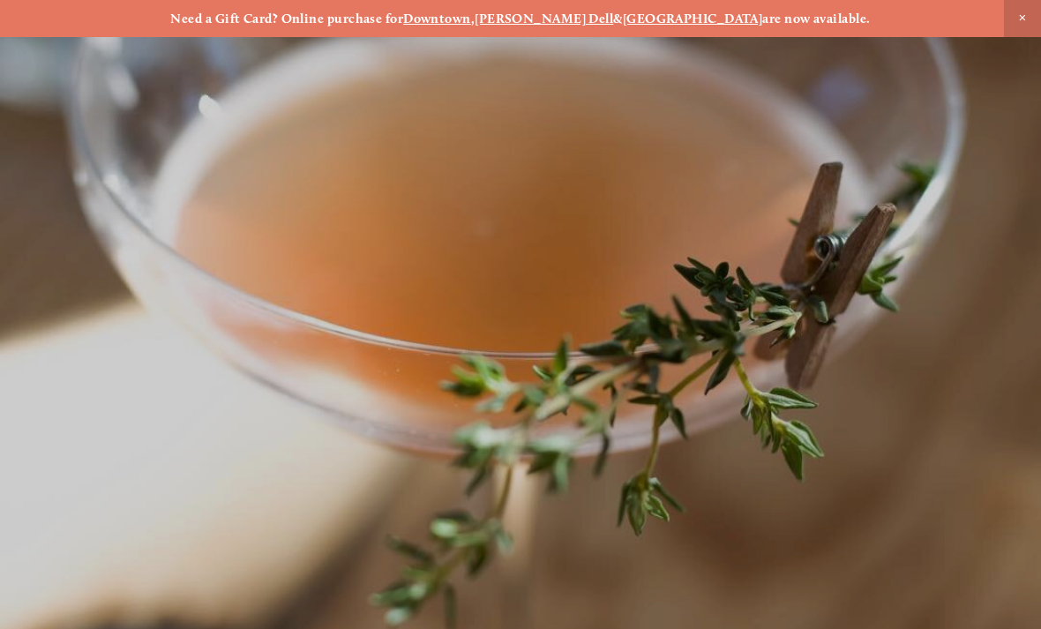
scroll to position [-15, 0]
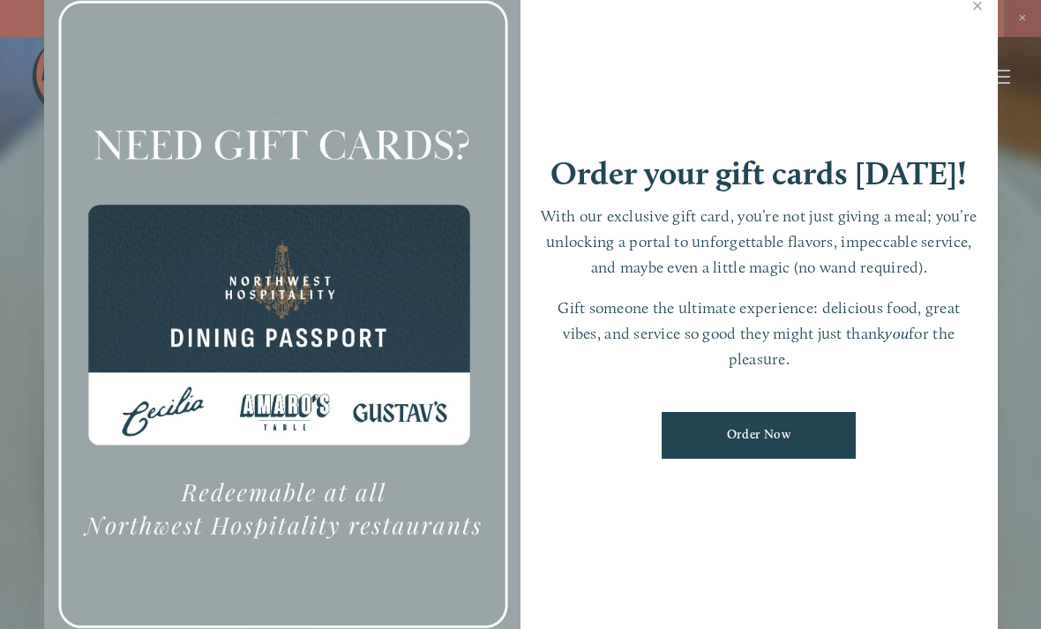
click at [973, 32] on link "Close" at bounding box center [978, 7] width 34 height 49
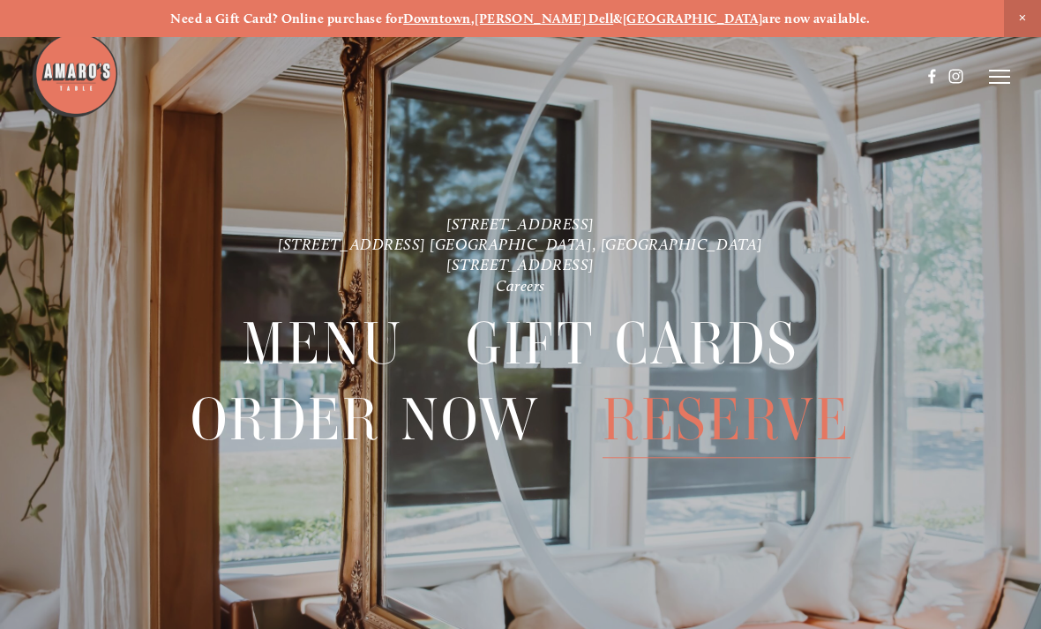
click at [572, 16] on strong "[PERSON_NAME] Dell" at bounding box center [544, 19] width 139 height 16
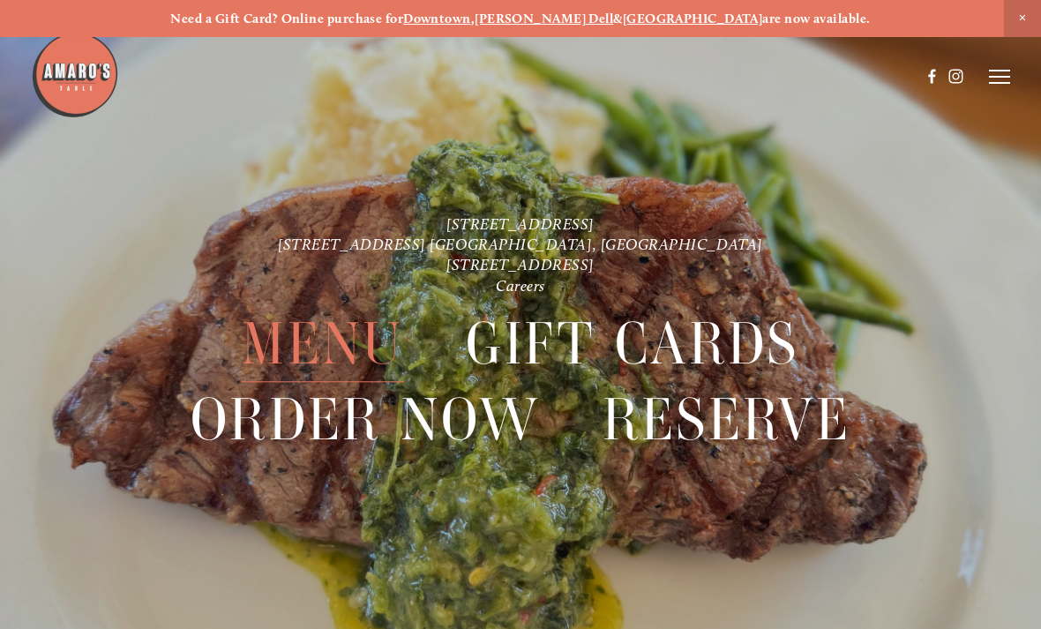
click at [312, 325] on span "Menu" at bounding box center [322, 344] width 161 height 76
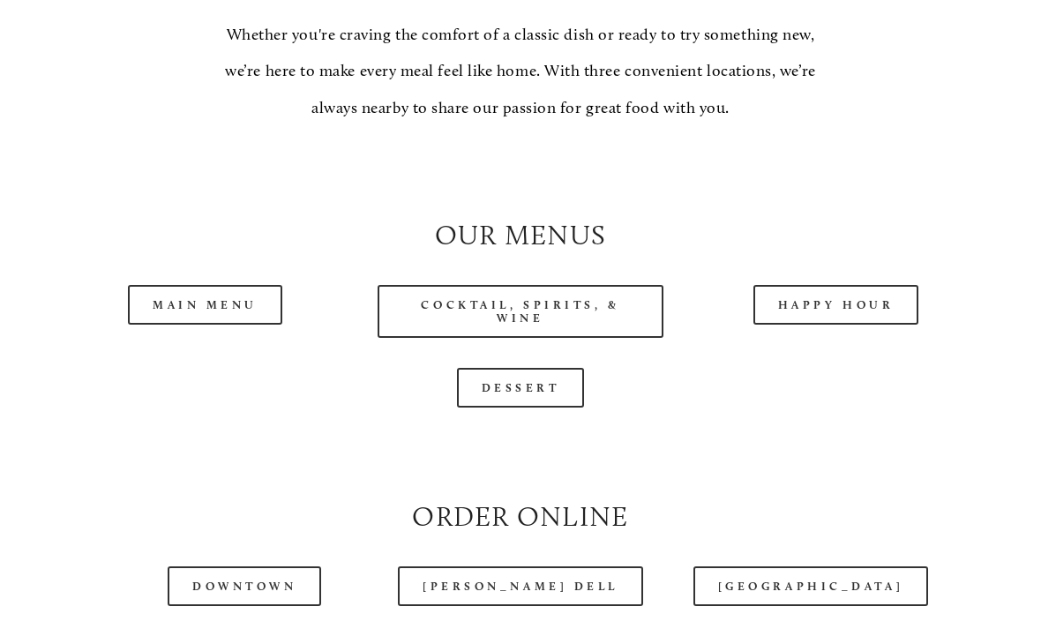
scroll to position [1454, 0]
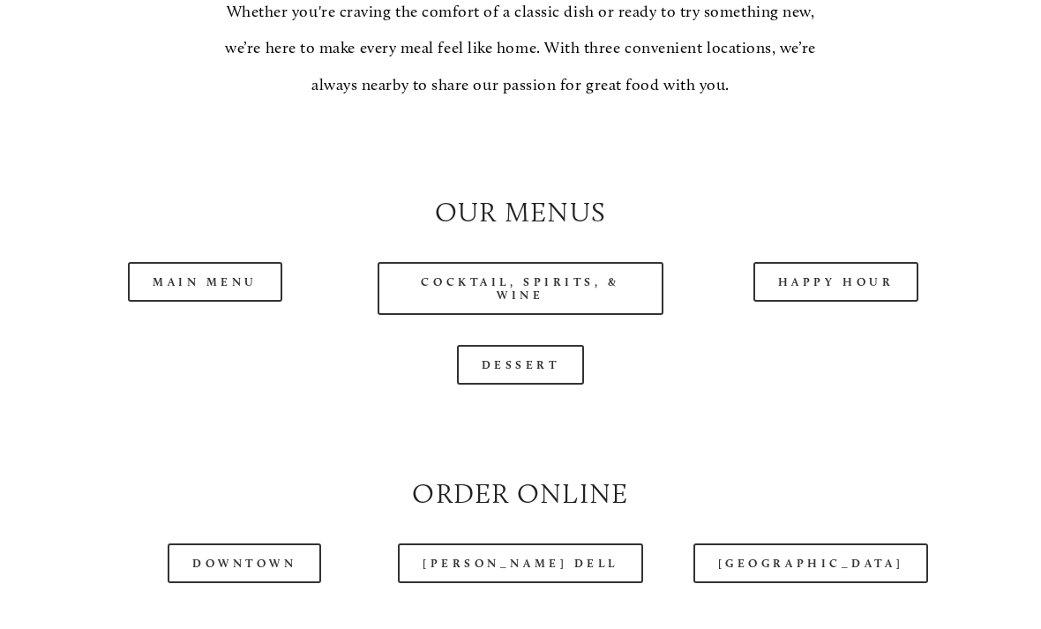
click at [869, 303] on link "Happy Hour" at bounding box center [837, 283] width 166 height 40
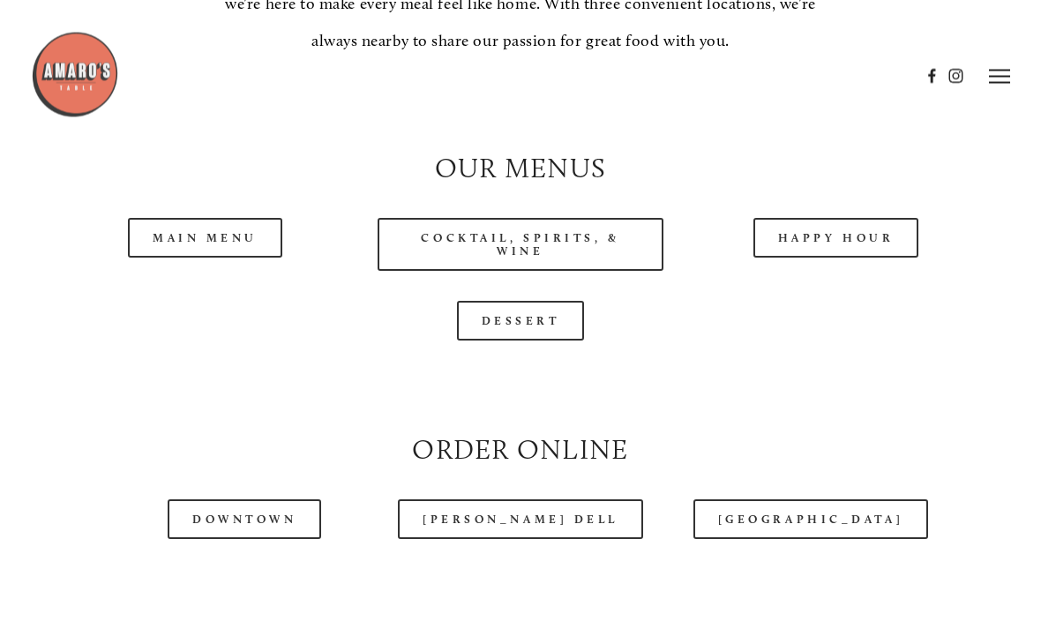
scroll to position [1518, 0]
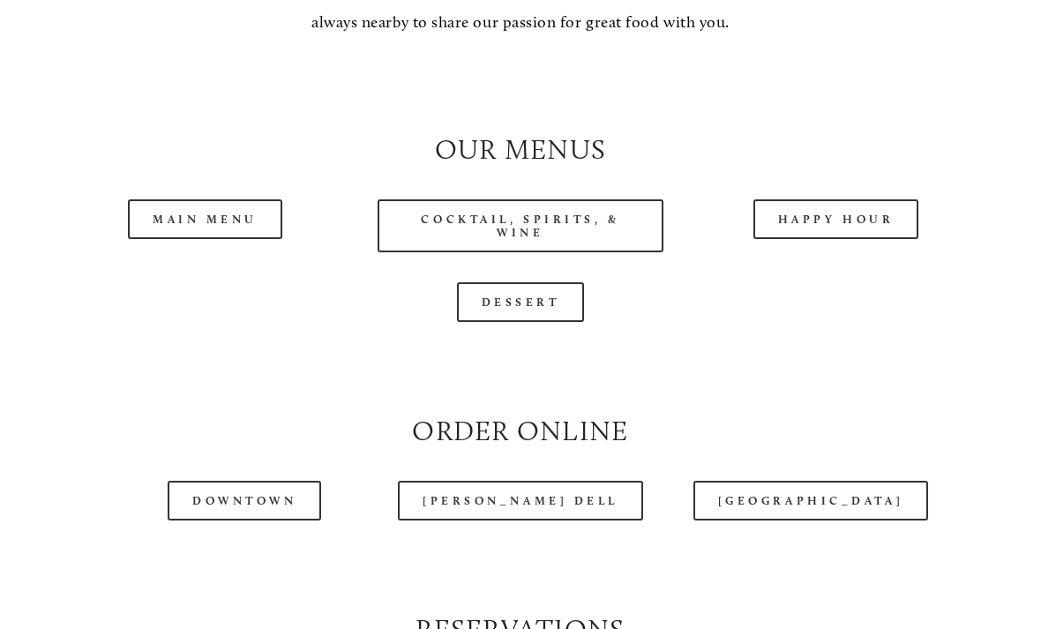
click at [229, 239] on link "Main Menu" at bounding box center [205, 219] width 154 height 40
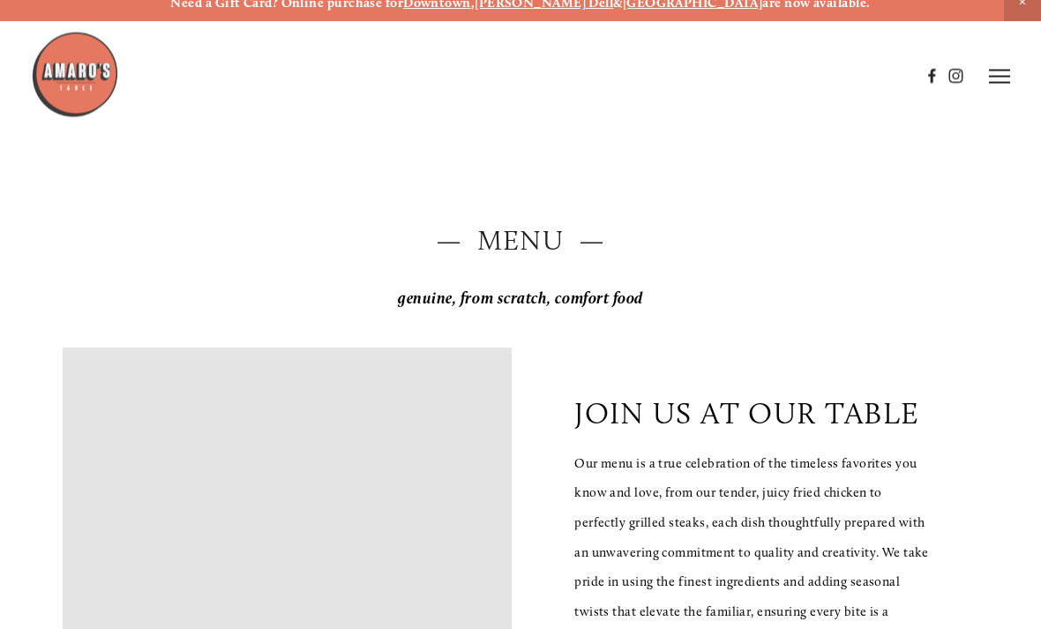
scroll to position [0, 0]
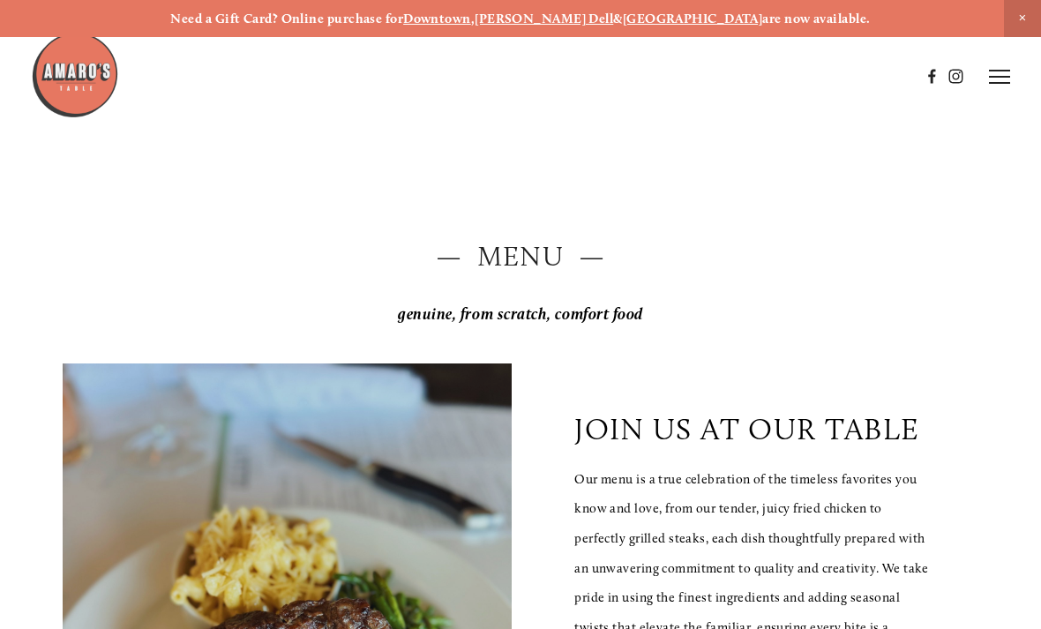
click at [1008, 80] on icon at bounding box center [999, 77] width 21 height 16
click at [1002, 78] on icon at bounding box center [997, 77] width 16 height 16
click at [1008, 79] on icon at bounding box center [999, 77] width 21 height 16
click at [893, 75] on span "Reserve" at bounding box center [898, 76] width 41 height 15
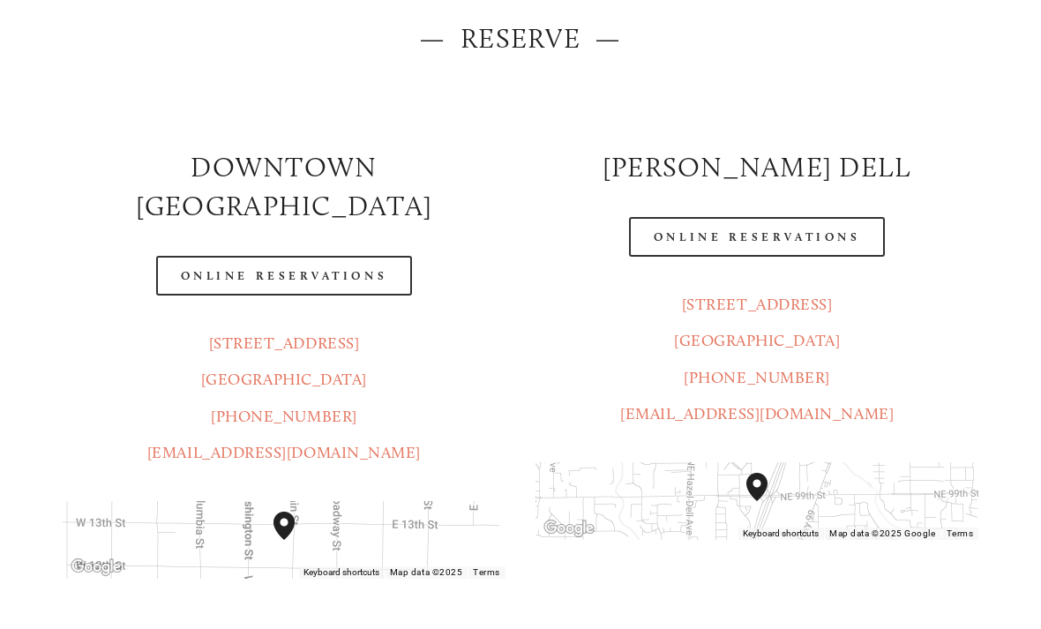
scroll to position [218, 0]
click at [847, 229] on link "Online Reservations" at bounding box center [757, 237] width 256 height 40
